Goal: Transaction & Acquisition: Download file/media

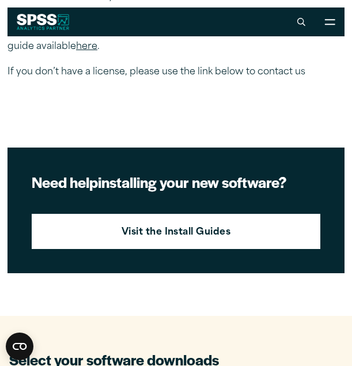
scroll to position [357, 0]
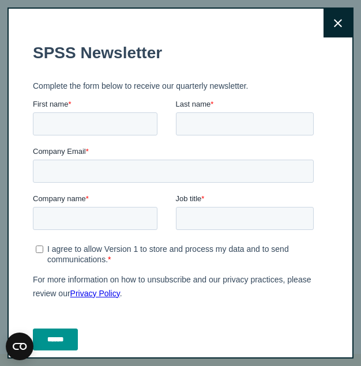
click at [323, 28] on button "Close" at bounding box center [337, 23] width 29 height 29
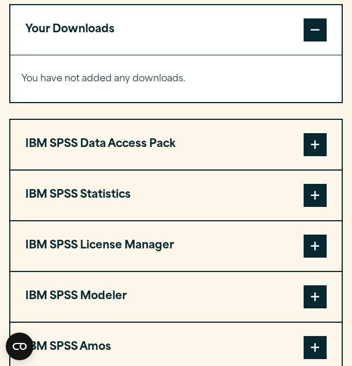
scroll to position [906, 0]
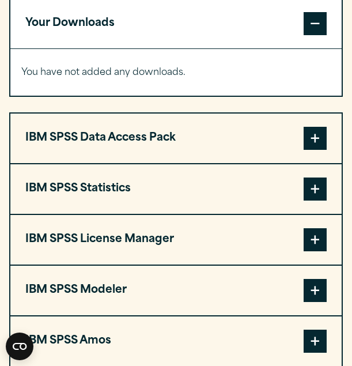
click at [322, 201] on span at bounding box center [315, 188] width 23 height 23
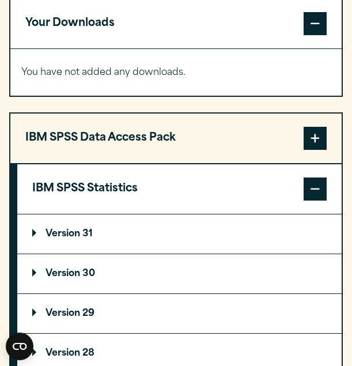
click at [211, 293] on summary "Version 30" at bounding box center [179, 273] width 324 height 39
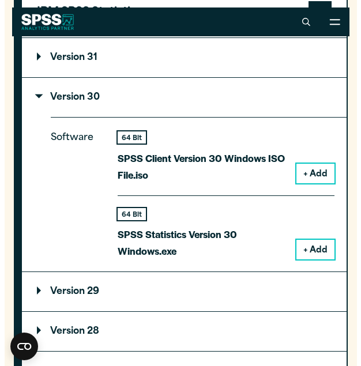
scroll to position [1087, 0]
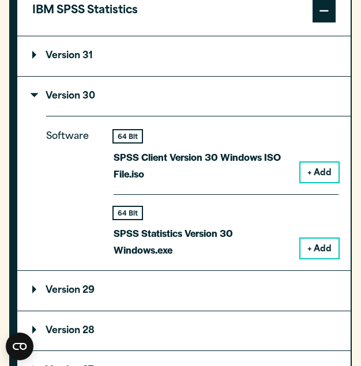
click at [300, 258] on button "+ Add" at bounding box center [319, 249] width 38 height 20
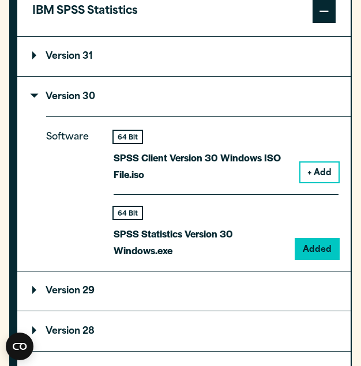
click at [110, 259] on div "Software 64 Bit SPSS Client Version 30 Windows ISO File.iso + Add 64 Bit Added" at bounding box center [198, 193] width 304 height 154
click at [119, 255] on p "SPSS Statistics Version 30 Windows.exe" at bounding box center [200, 241] width 173 height 33
click at [127, 240] on div "64 Bit SPSS Statistics Version 30 Windows.exe" at bounding box center [200, 232] width 173 height 51
click at [127, 259] on p "SPSS Statistics Version 30 Windows.exe" at bounding box center [200, 241] width 173 height 33
drag, startPoint x: 308, startPoint y: 267, endPoint x: 192, endPoint y: 260, distance: 116.6
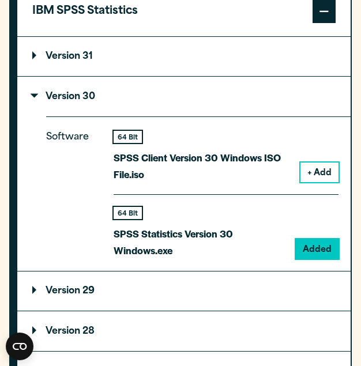
click at [192, 259] on p "SPSS Statistics Version 30 Windows.exe" at bounding box center [200, 241] width 173 height 33
drag, startPoint x: 192, startPoint y: 260, endPoint x: 277, endPoint y: 272, distance: 86.1
click at [277, 259] on p "SPSS Statistics Version 30 Windows.exe" at bounding box center [200, 241] width 173 height 33
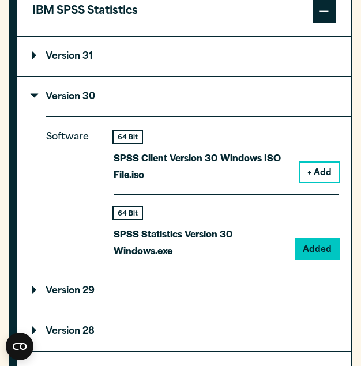
click at [112, 235] on div "Software 64 Bit SPSS Client Version 30 Windows ISO File.iso + Add 64 Bit Added" at bounding box center [198, 193] width 304 height 154
click at [112, 236] on div "Software 64 Bit SPSS Client Version 30 Windows ISO File.iso + Add 64 Bit Added" at bounding box center [198, 193] width 304 height 154
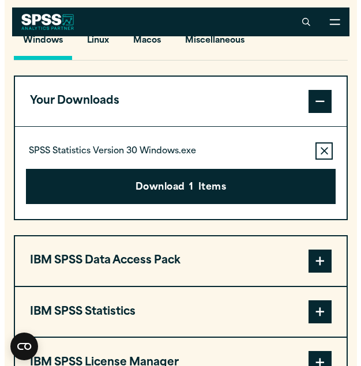
scroll to position [822, 0]
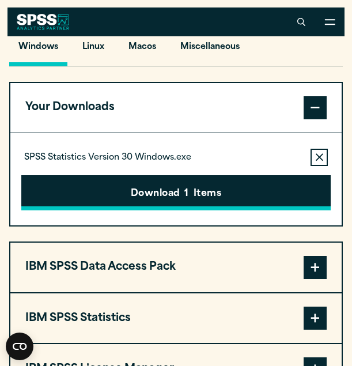
click at [263, 211] on button "Download 1 Items" at bounding box center [175, 193] width 309 height 36
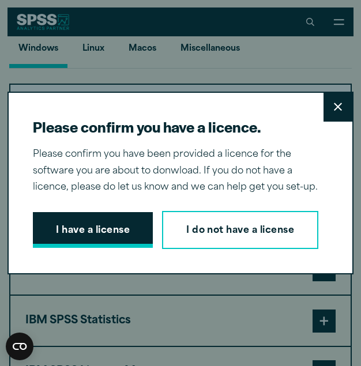
click at [131, 225] on button "I have a license" at bounding box center [93, 230] width 120 height 36
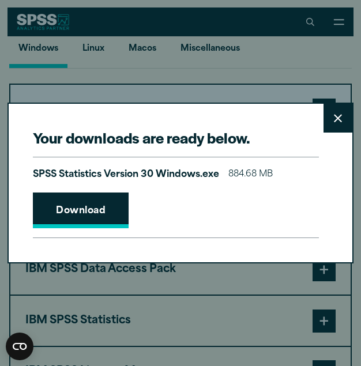
click at [100, 219] on link "Download" at bounding box center [81, 210] width 96 height 36
